Goal: Check status: Check status

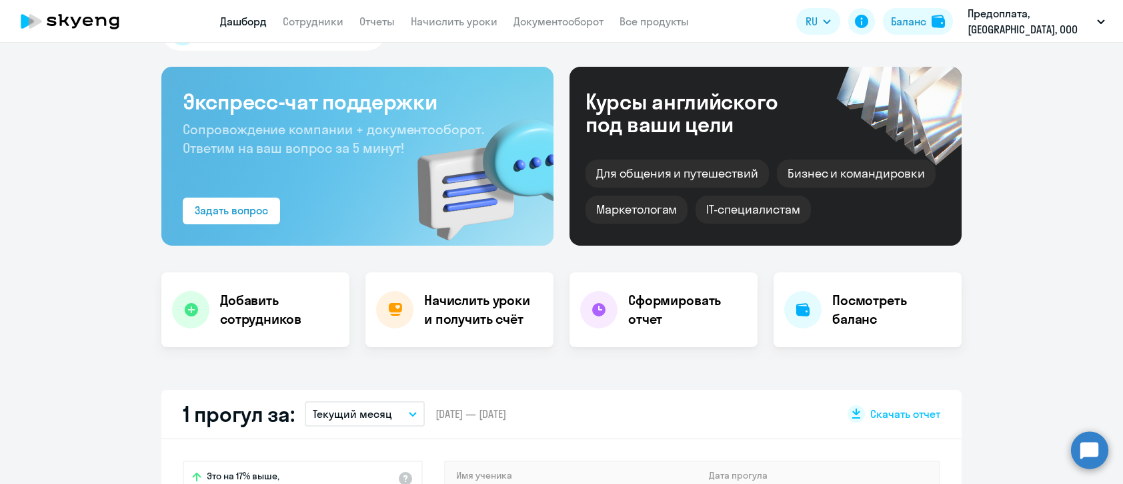
scroll to position [133, 0]
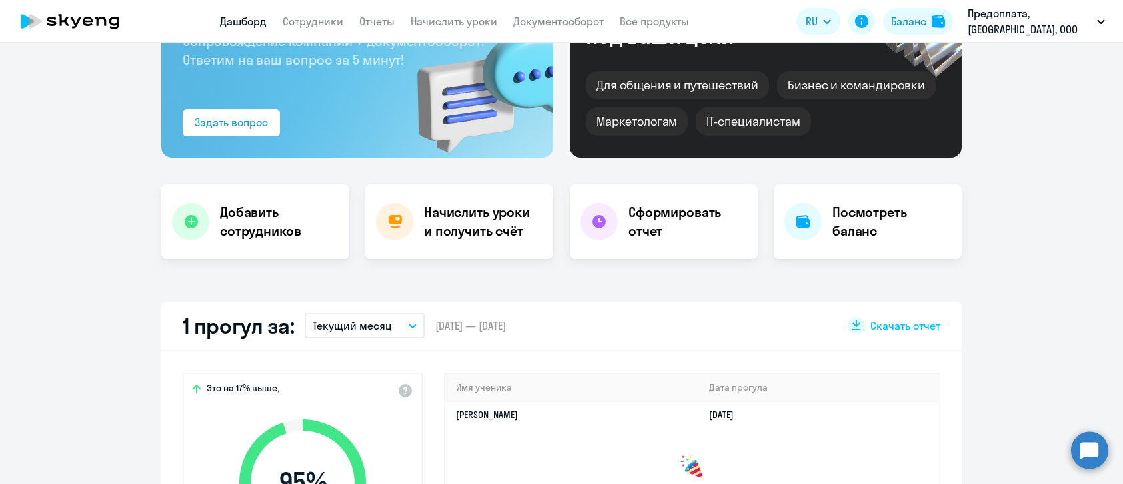
select select "30"
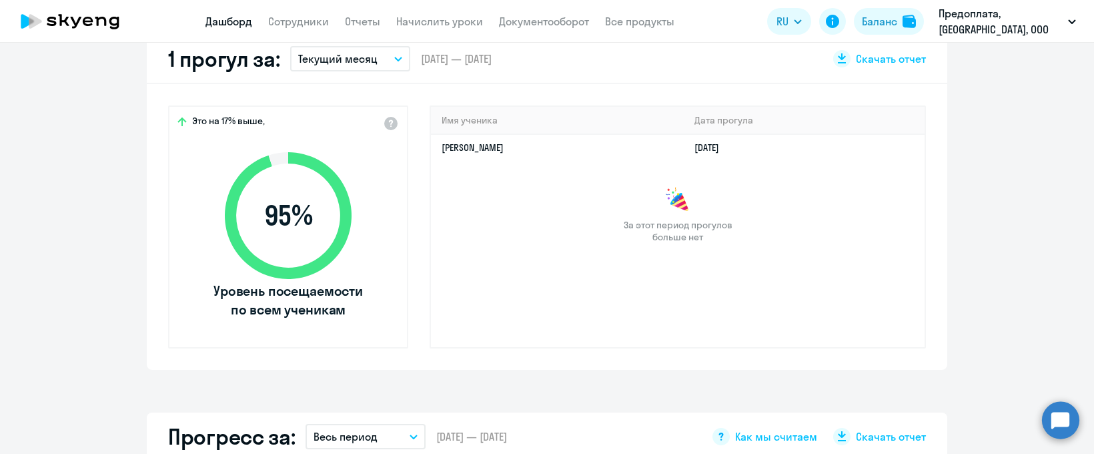
scroll to position [333, 0]
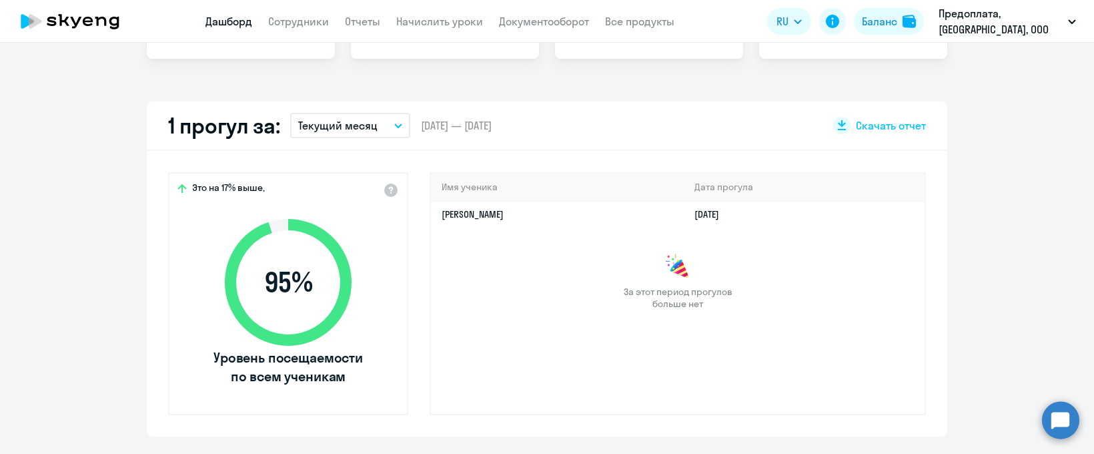
click at [374, 128] on button "Текущий месяц" at bounding box center [350, 125] width 120 height 25
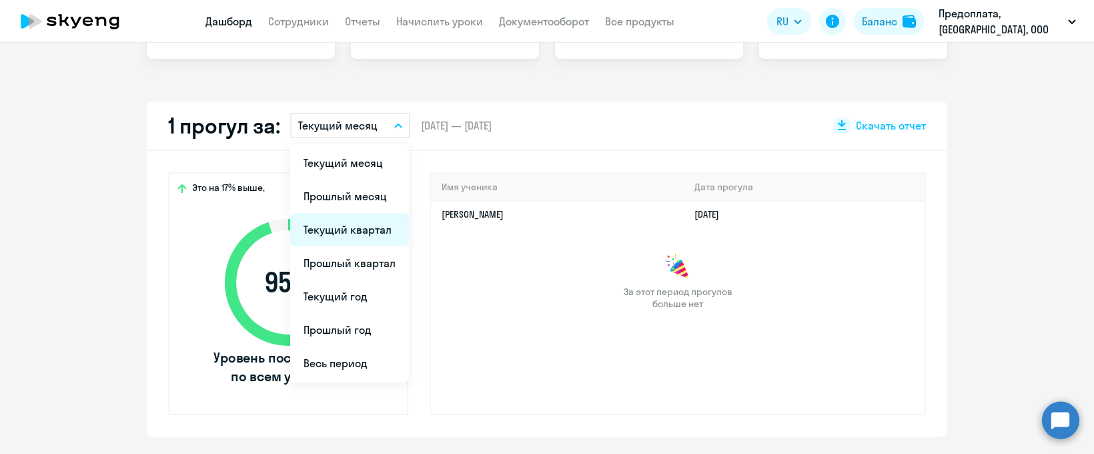
click at [366, 235] on li "Текущий квартал" at bounding box center [349, 229] width 119 height 33
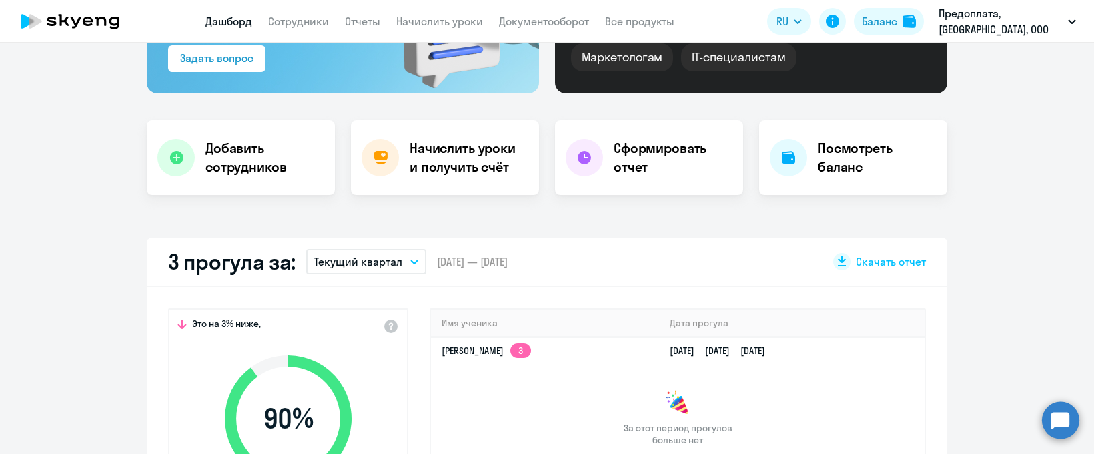
scroll to position [267, 0]
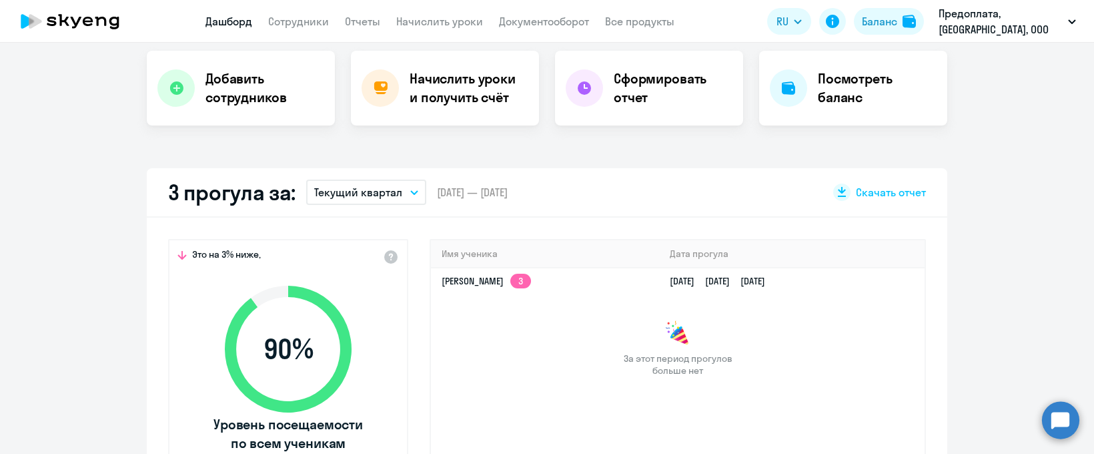
click at [361, 184] on p "Текущий квартал" at bounding box center [358, 192] width 88 height 16
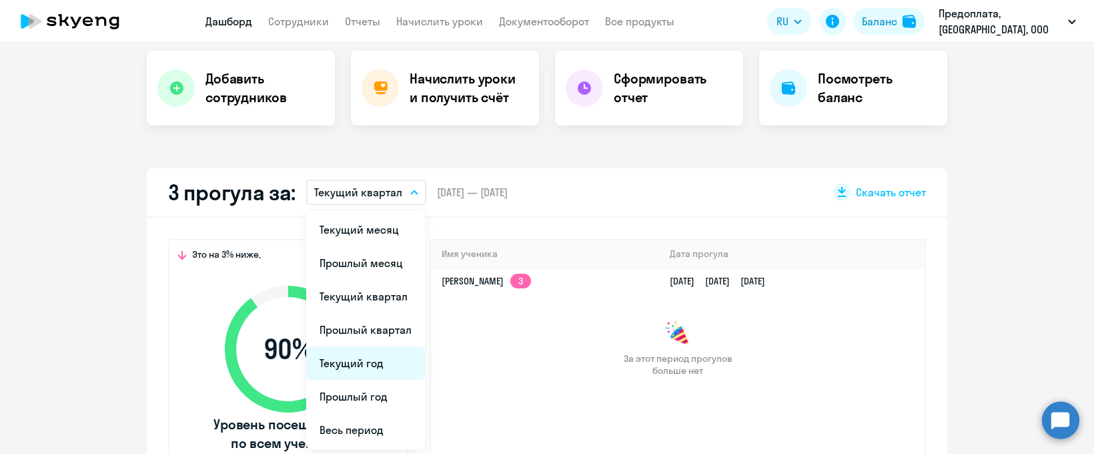
click at [354, 369] on li "Текущий год" at bounding box center [365, 362] width 119 height 33
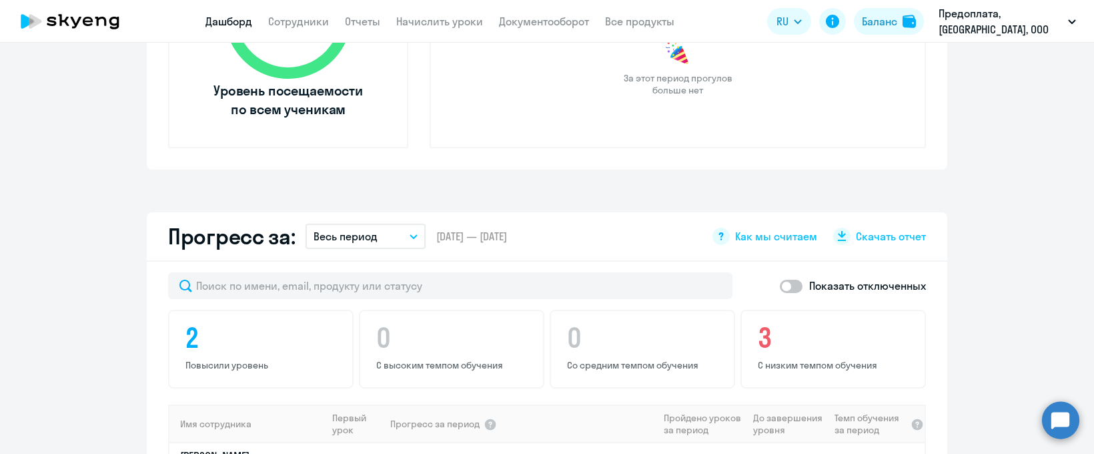
scroll to position [200, 0]
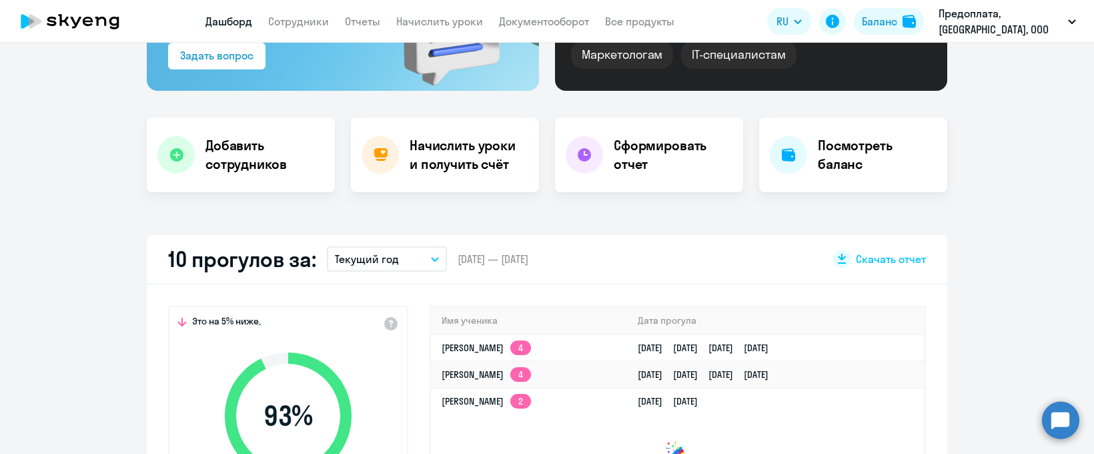
click at [399, 247] on button "Текущий год" at bounding box center [387, 258] width 120 height 25
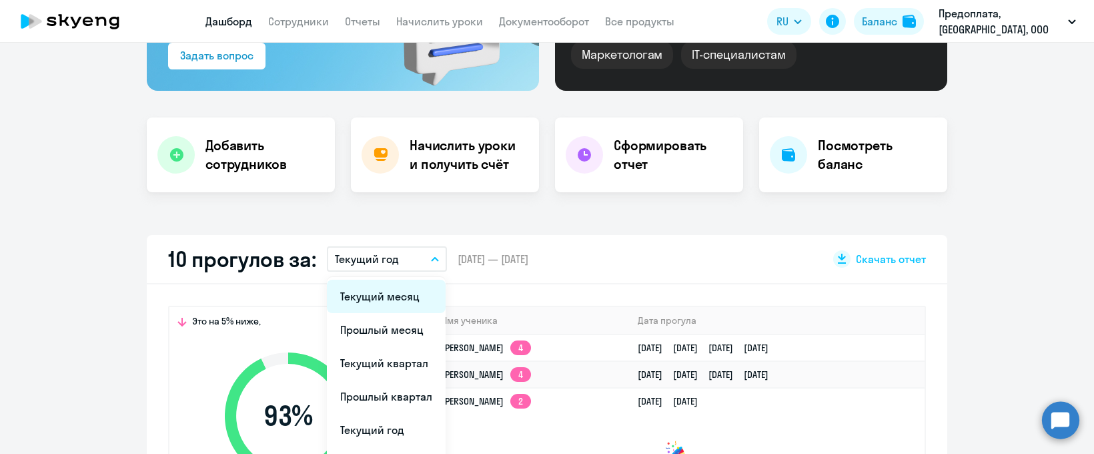
click at [387, 286] on li "Текущий месяц" at bounding box center [386, 295] width 119 height 33
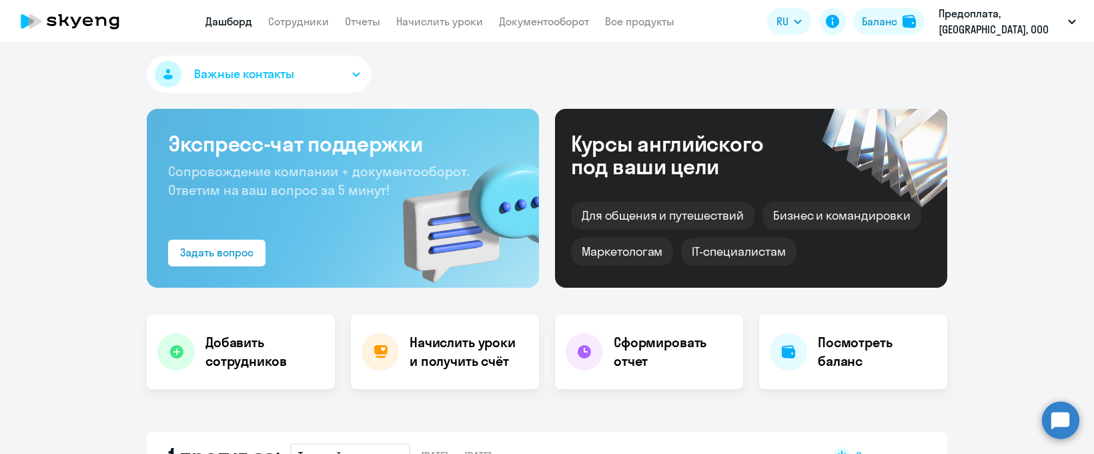
scroll to position [0, 0]
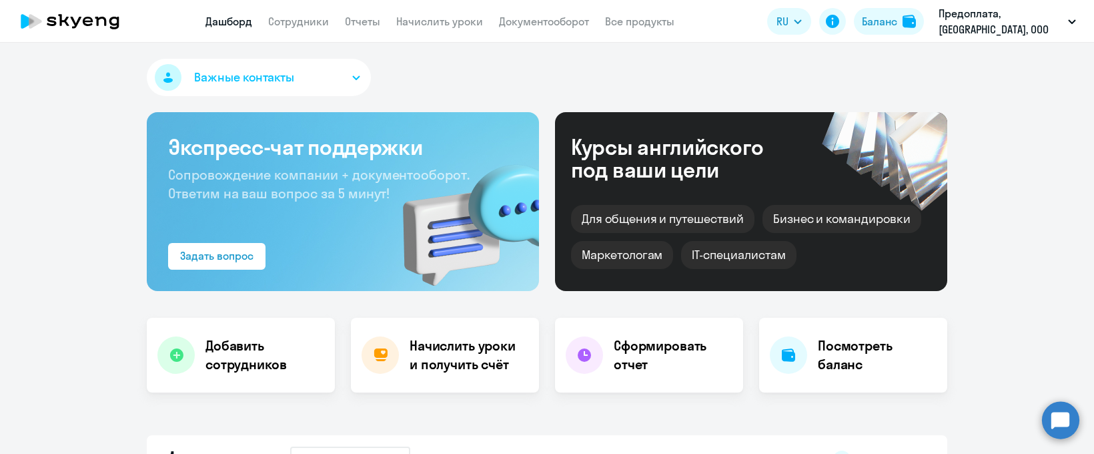
click at [227, 79] on span "Важные контакты" at bounding box center [244, 77] width 100 height 17
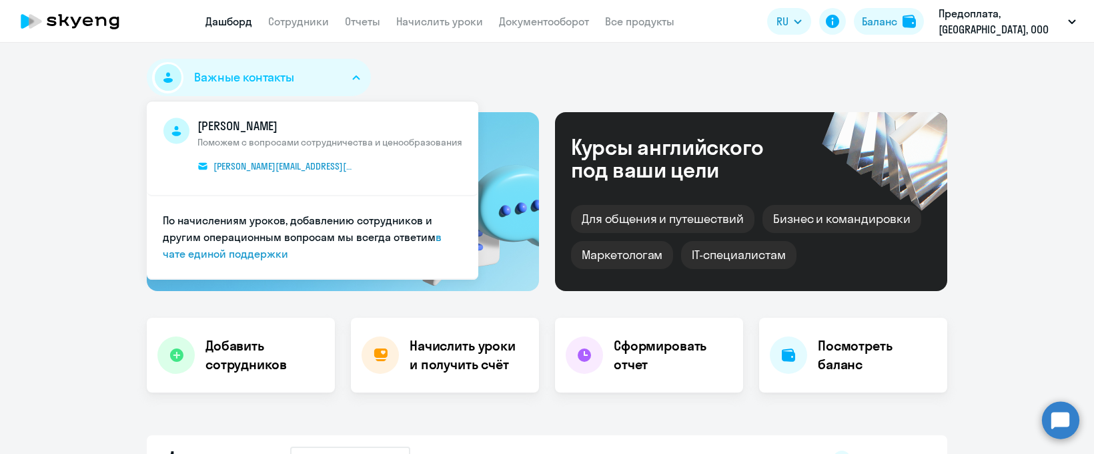
click at [227, 79] on span "Важные контакты" at bounding box center [244, 77] width 100 height 17
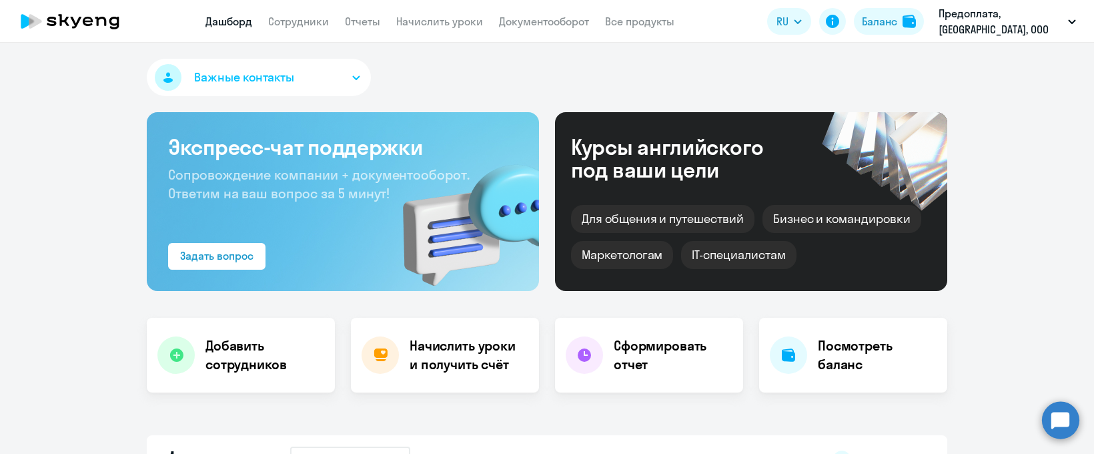
click at [83, 15] on icon at bounding box center [69, 21] width 117 height 33
